Goal: Navigation & Orientation: Understand site structure

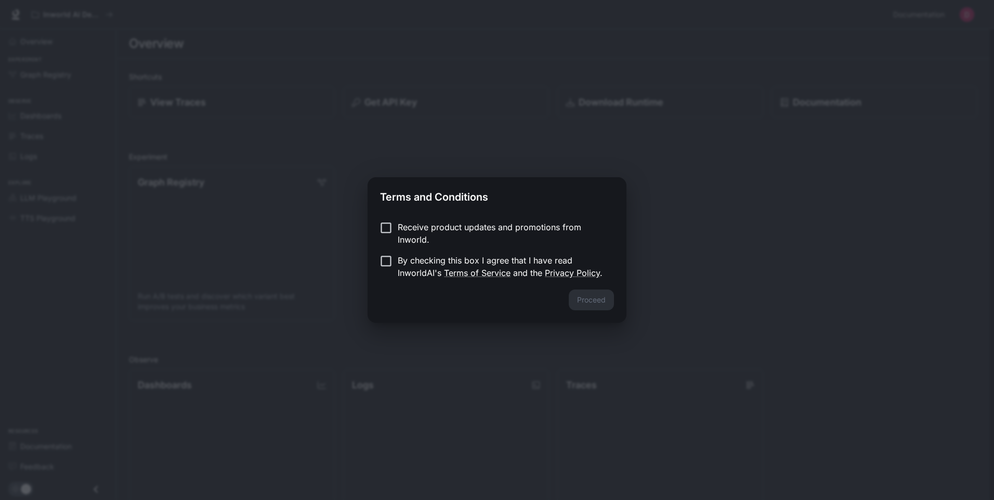
click at [413, 231] on p "Receive product updates and promotions from Inworld." at bounding box center [502, 233] width 208 height 25
click at [596, 299] on button "Proceed" at bounding box center [591, 300] width 45 height 21
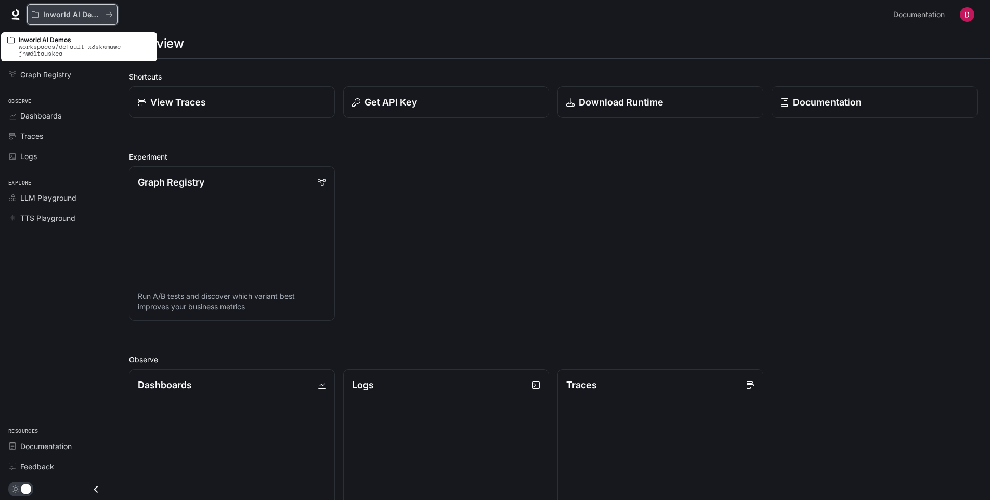
click at [96, 21] on button "Inworld AI Demos" at bounding box center [72, 14] width 90 height 21
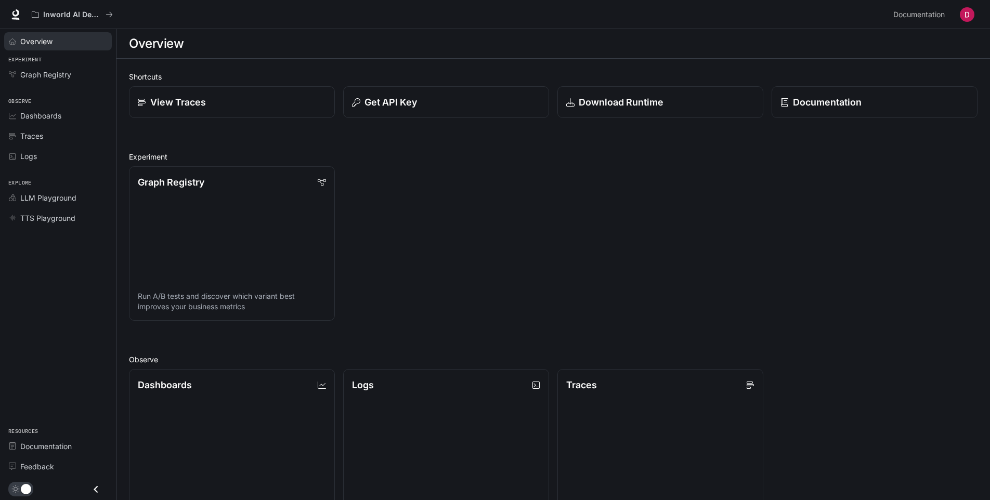
click at [52, 42] on span "Overview" at bounding box center [36, 41] width 32 height 11
drag, startPoint x: 768, startPoint y: 0, endPoint x: 701, endPoint y: 53, distance: 84.8
click at [701, 53] on div "Overview" at bounding box center [553, 43] width 848 height 21
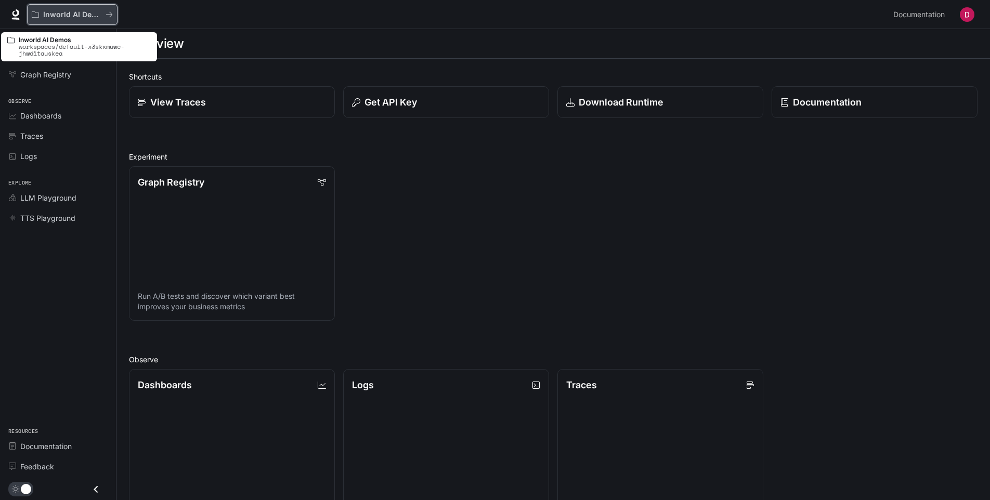
click at [70, 21] on button "Inworld AI Demos" at bounding box center [72, 14] width 90 height 21
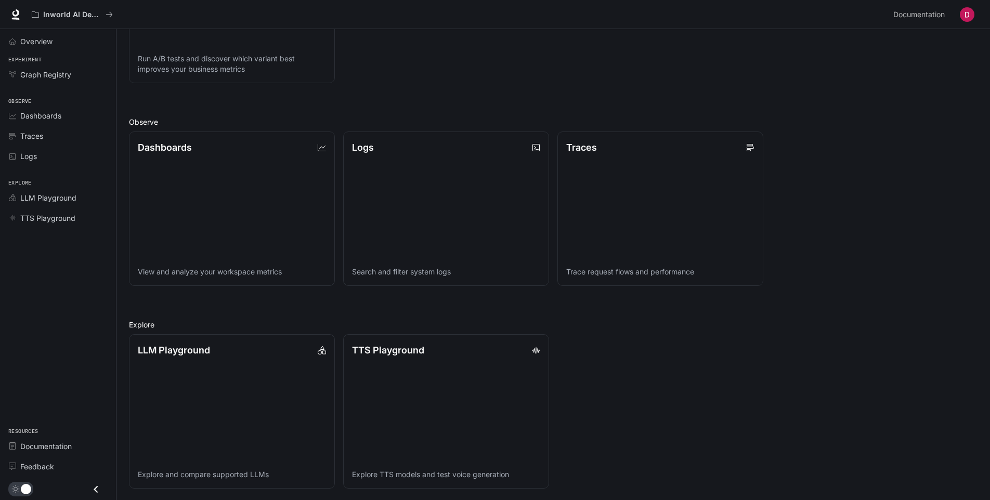
scroll to position [239, 0]
click at [247, 380] on link "LLM Playground Explore and compare supported LLMs" at bounding box center [232, 411] width 208 height 156
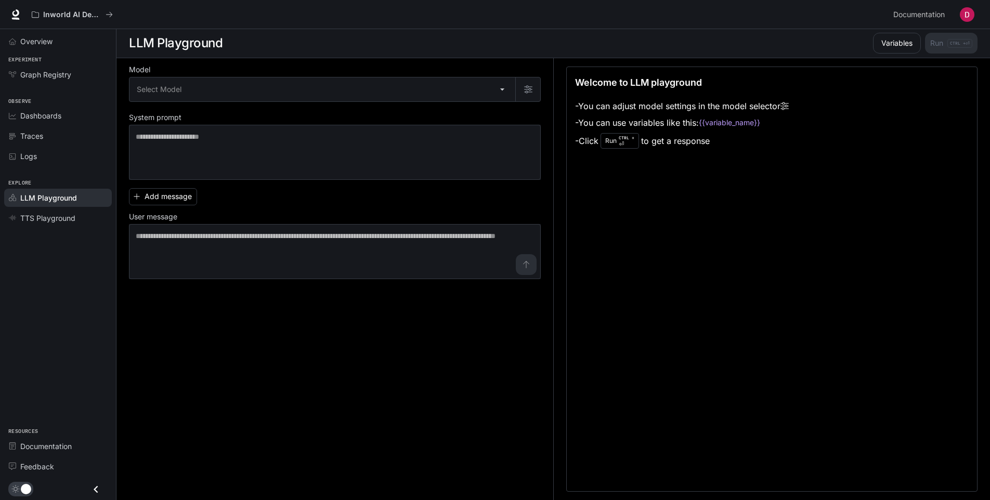
scroll to position [1, 0]
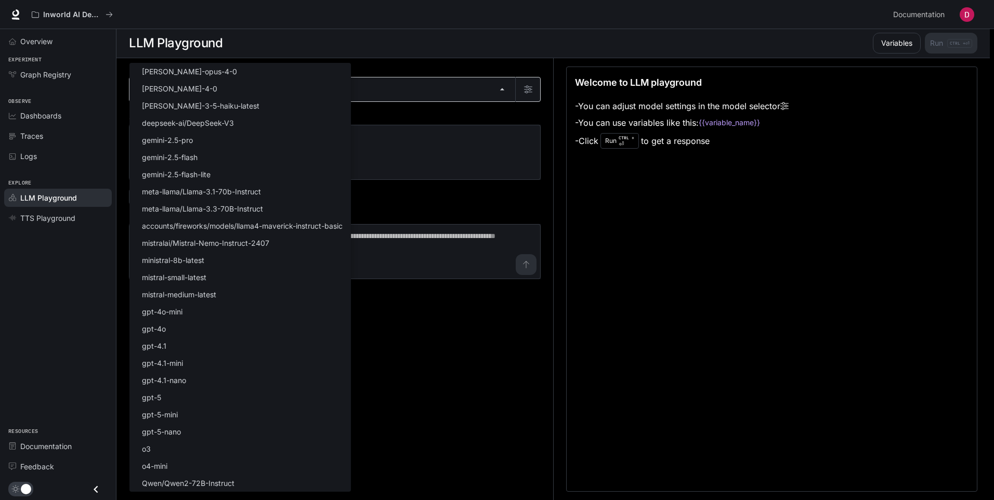
click at [258, 85] on body "Skip to main content Inworld AI Demos Documentation Documentation Portal Overvi…" at bounding box center [497, 249] width 994 height 501
click at [466, 158] on div at bounding box center [497, 250] width 994 height 500
click at [213, 93] on body "Skip to main content Inworld AI Demos Documentation Documentation Portal Overvi…" at bounding box center [497, 249] width 994 height 501
click at [395, 409] on div at bounding box center [497, 250] width 994 height 500
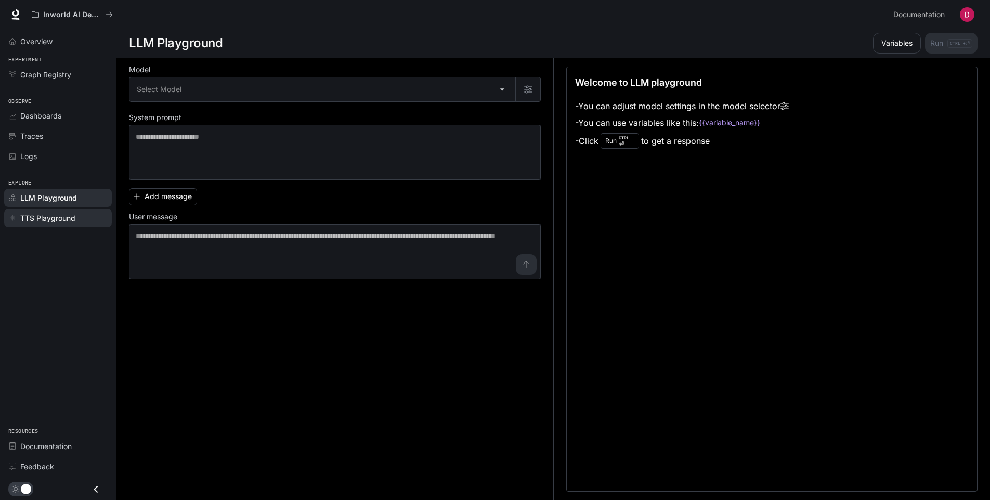
click at [49, 224] on link "TTS Playground" at bounding box center [58, 218] width 108 height 18
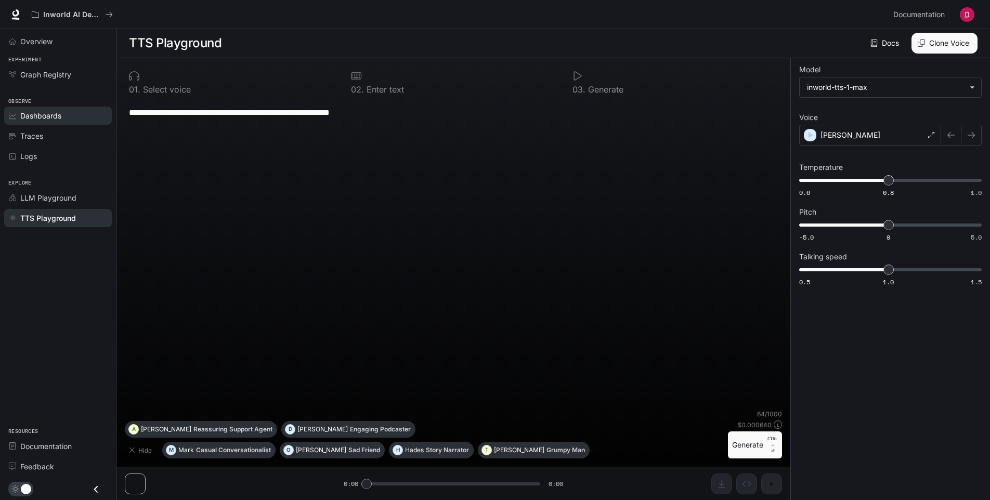
click at [58, 119] on span "Dashboards" at bounding box center [40, 115] width 41 height 11
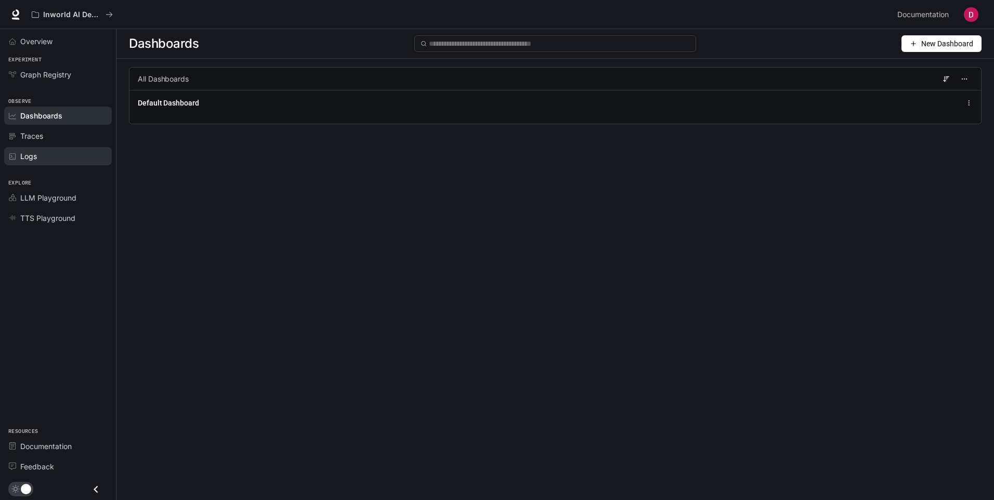
click at [45, 153] on div "Logs" at bounding box center [63, 156] width 87 height 11
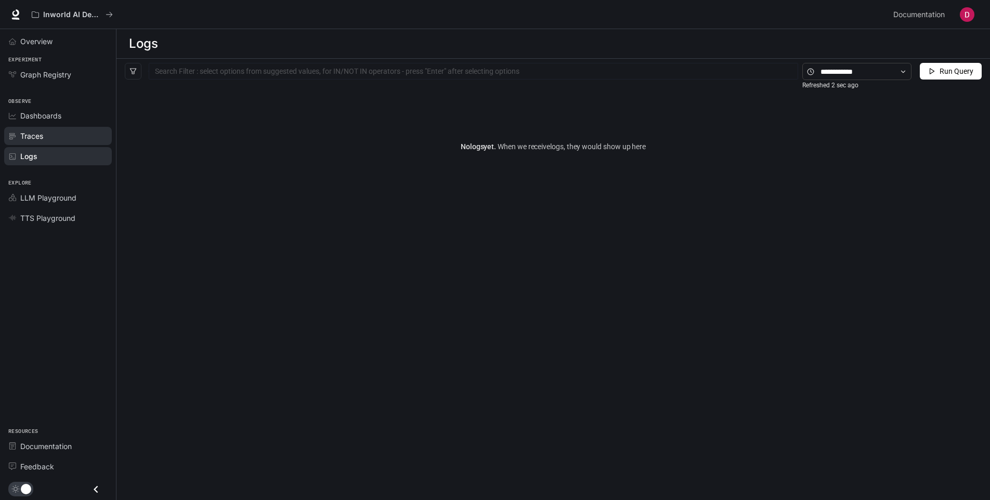
click at [56, 128] on link "Traces" at bounding box center [58, 136] width 108 height 18
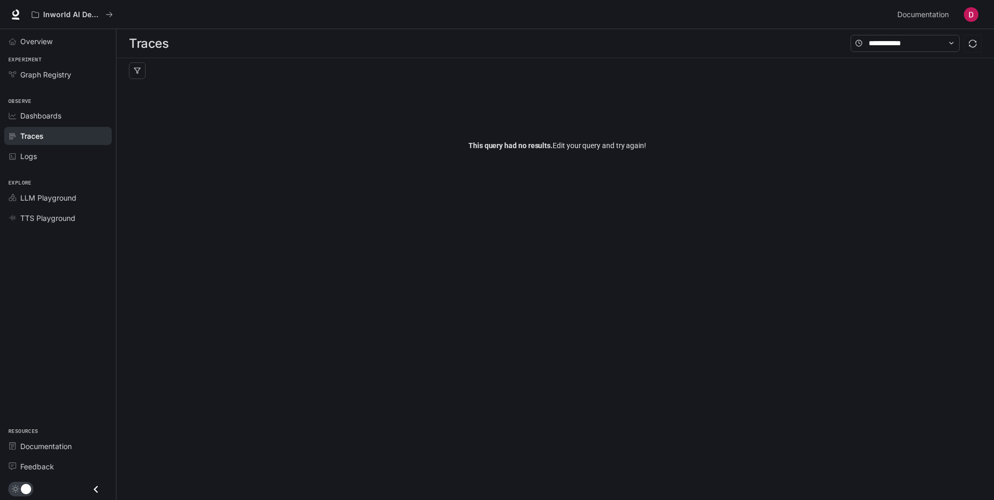
click at [56, 122] on link "Dashboards" at bounding box center [58, 116] width 108 height 18
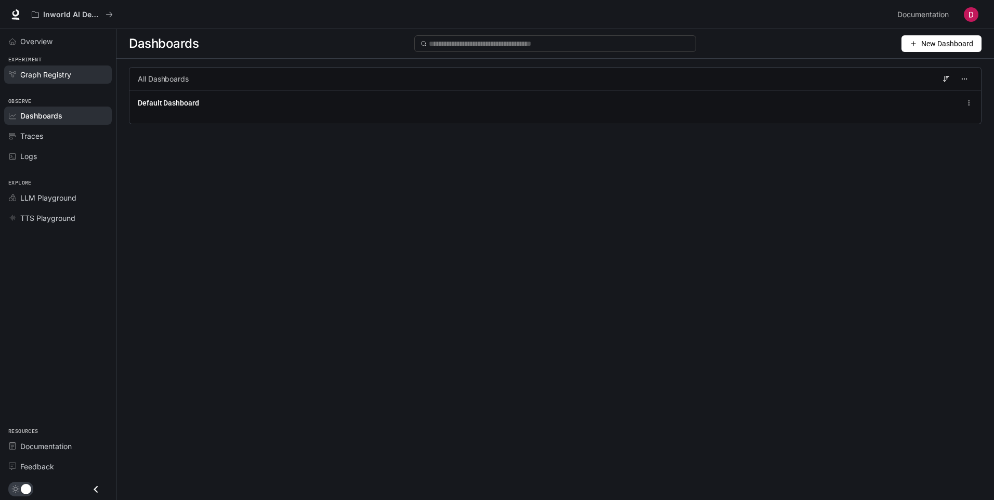
click at [42, 79] on span "Graph Registry" at bounding box center [45, 74] width 51 height 11
